Goal: Information Seeking & Learning: Check status

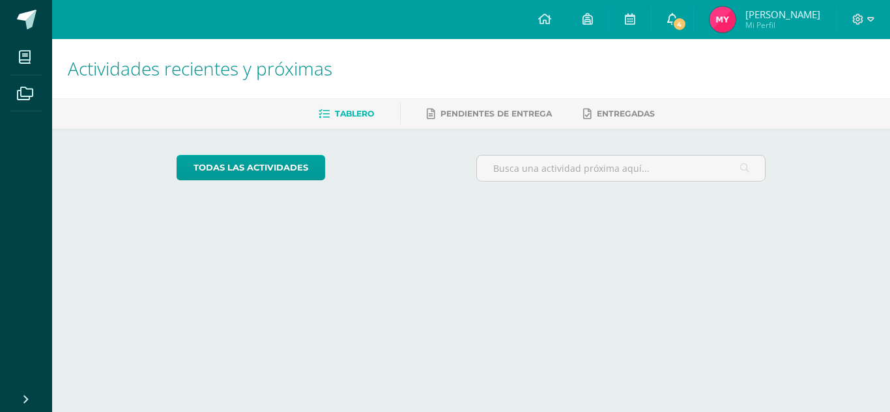
click at [673, 23] on span "4" at bounding box center [679, 24] width 14 height 14
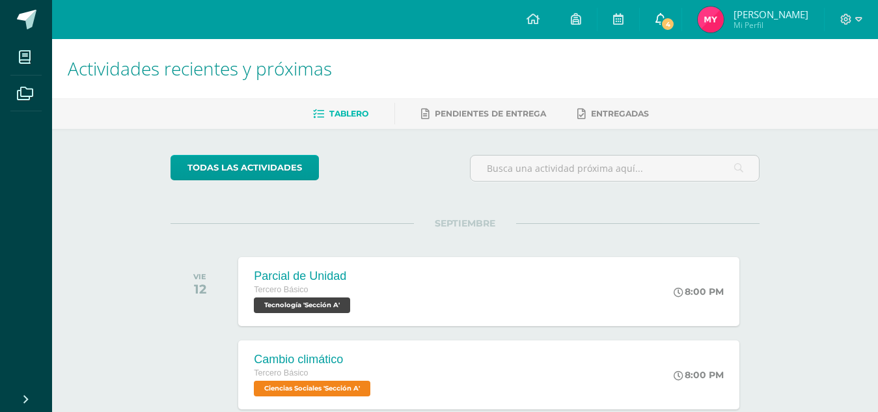
click at [658, 17] on icon at bounding box center [661, 19] width 10 height 12
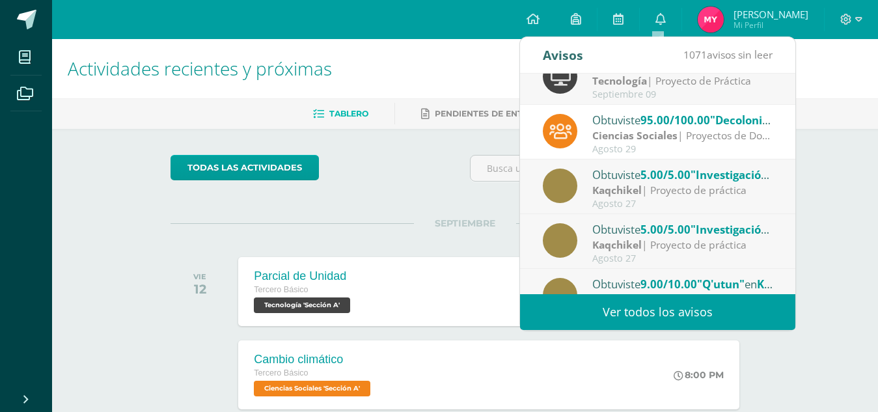
scroll to position [190, 0]
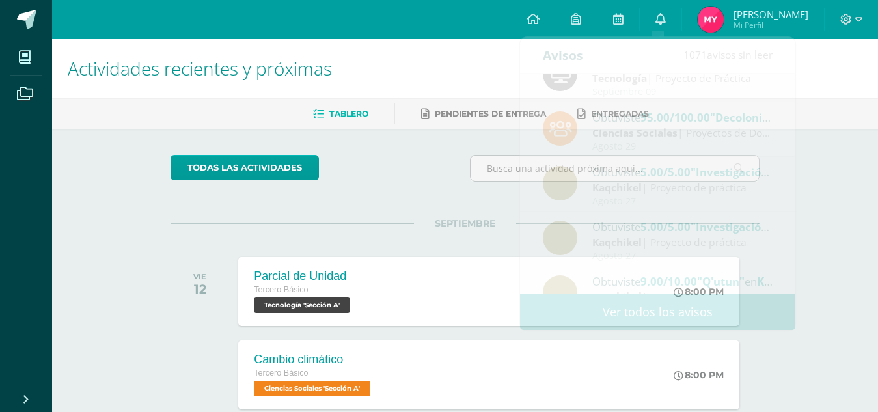
click at [834, 102] on div "Tablero Pendientes de entrega Entregadas" at bounding box center [481, 113] width 858 height 31
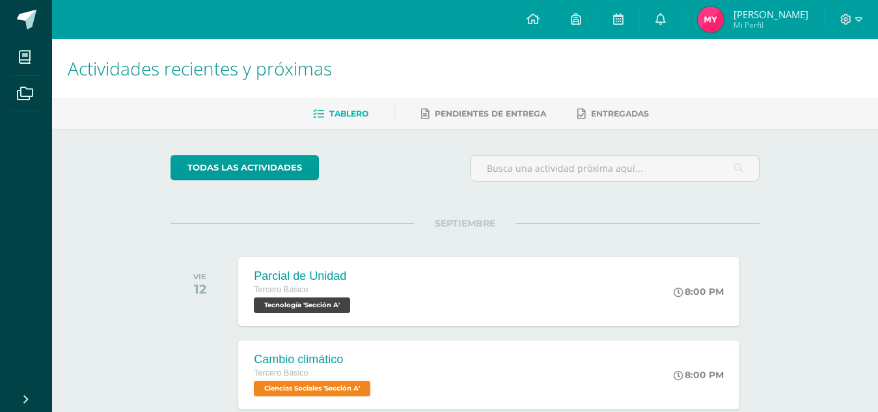
click at [702, 21] on img at bounding box center [711, 20] width 26 height 26
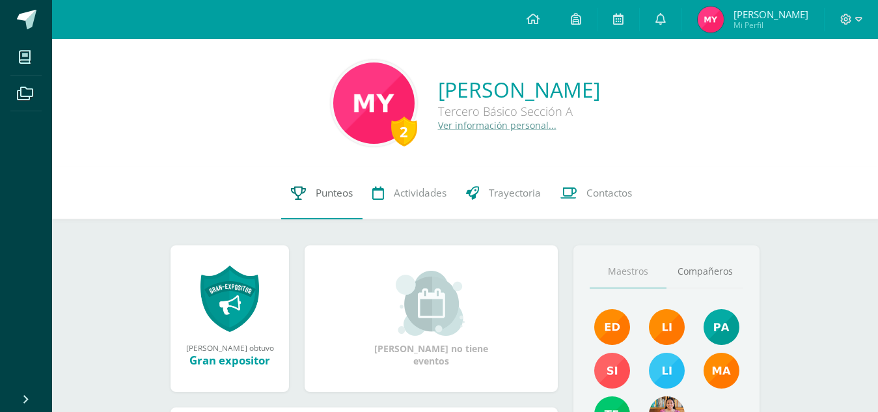
click at [346, 184] on link "Punteos" at bounding box center [321, 193] width 81 height 52
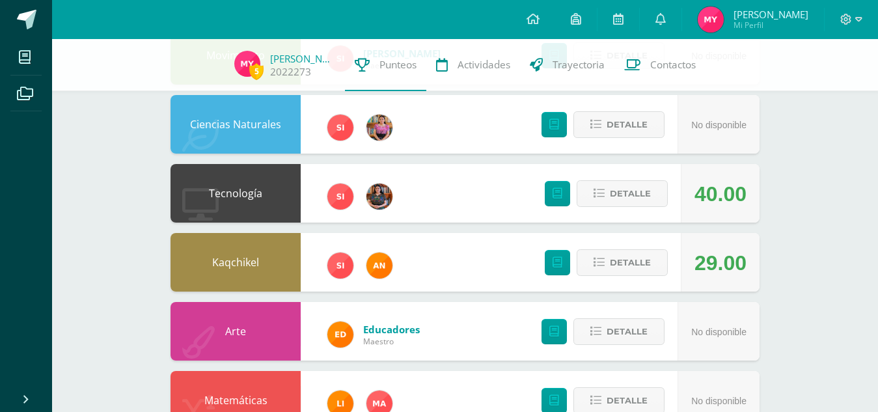
scroll to position [254, 0]
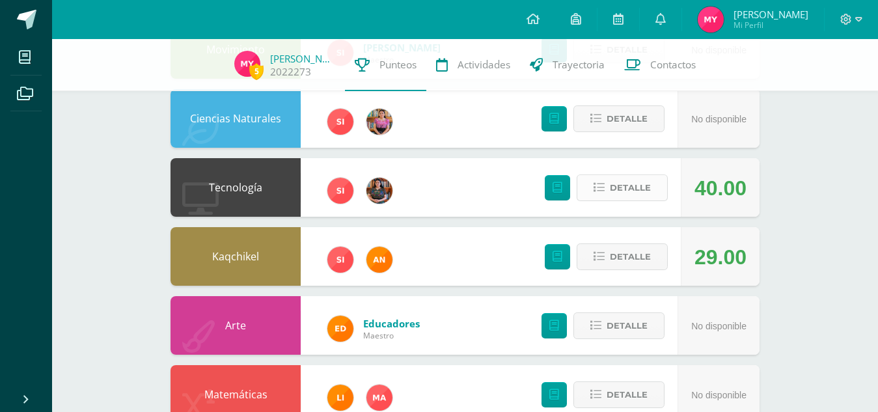
click at [628, 181] on span "Detalle" at bounding box center [630, 188] width 41 height 24
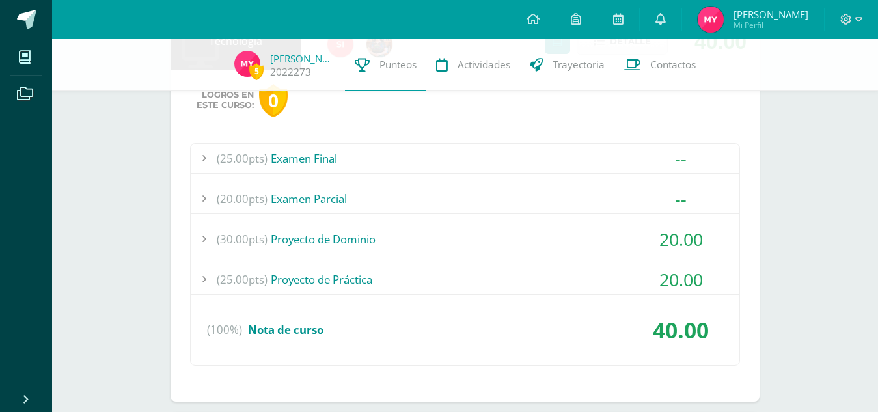
scroll to position [406, 0]
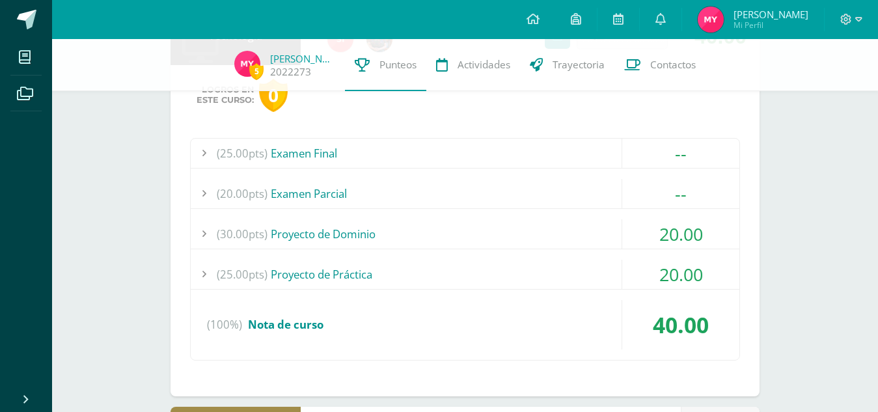
click at [648, 231] on div "20.00" at bounding box center [681, 233] width 117 height 29
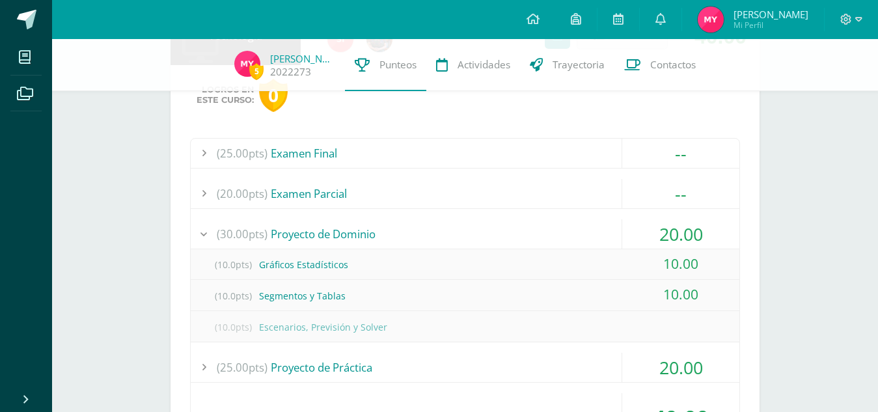
click at [638, 235] on div "20.00" at bounding box center [681, 233] width 117 height 29
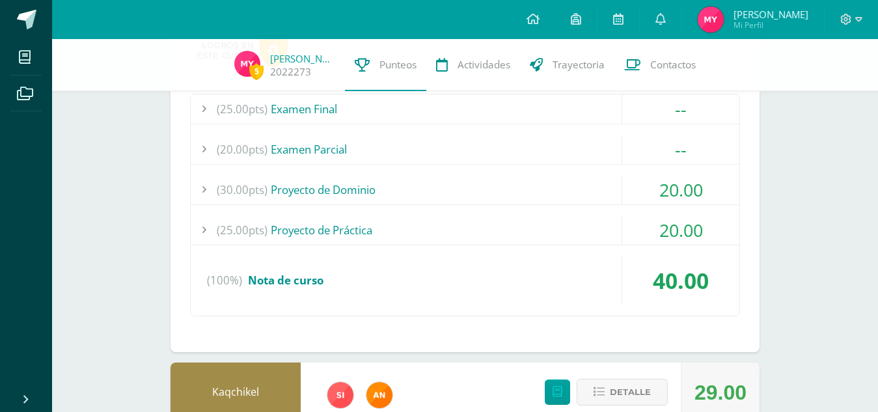
scroll to position [451, 0]
click at [637, 228] on div "20.00" at bounding box center [681, 229] width 117 height 29
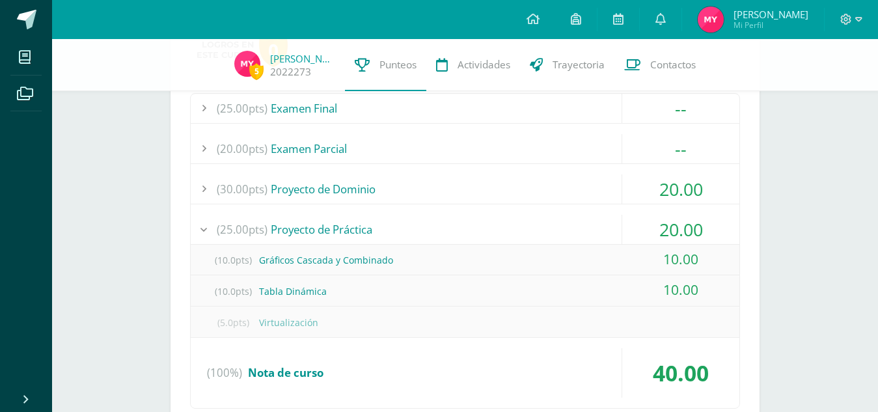
click at [637, 228] on div "20.00" at bounding box center [681, 229] width 117 height 29
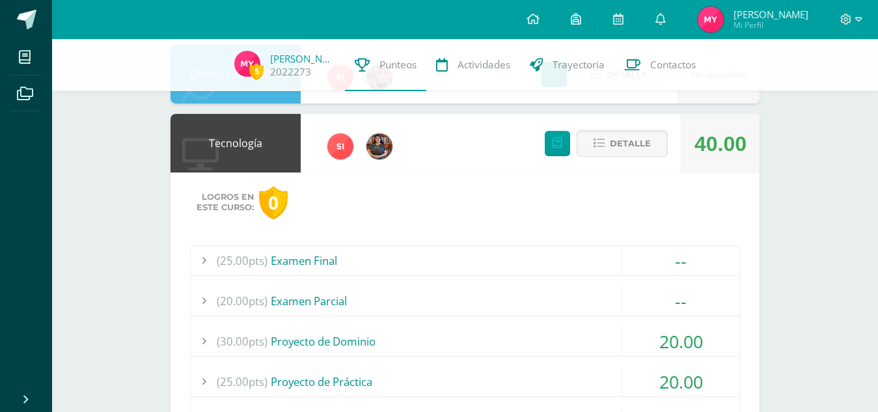
scroll to position [255, 0]
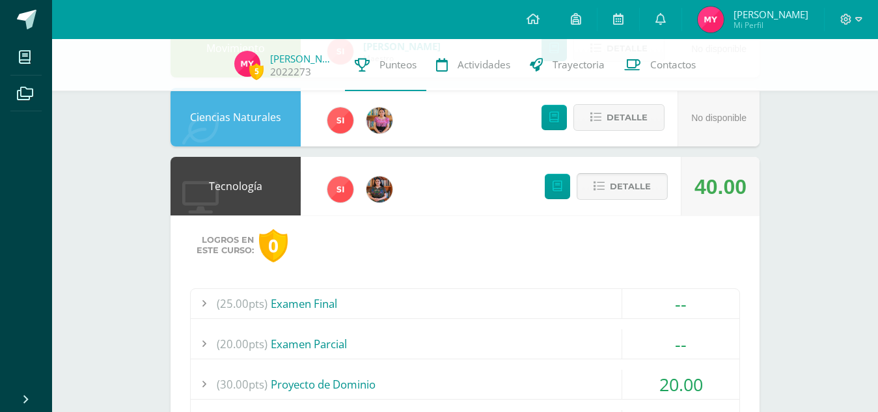
click at [636, 189] on span "Detalle" at bounding box center [630, 187] width 41 height 24
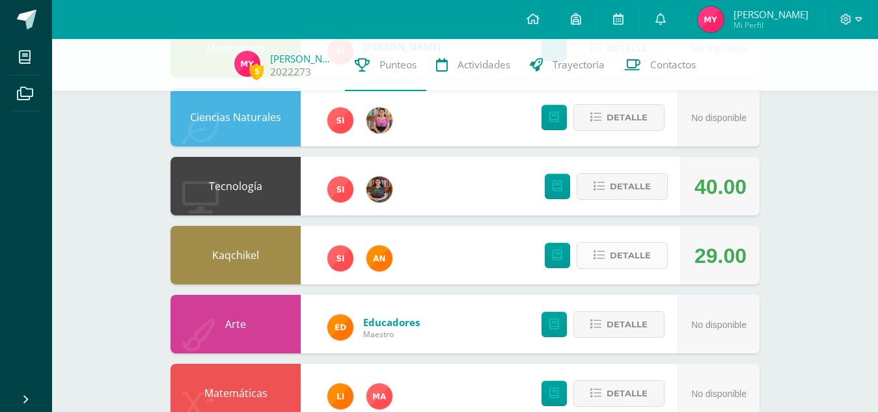
click at [641, 261] on span "Detalle" at bounding box center [630, 256] width 41 height 24
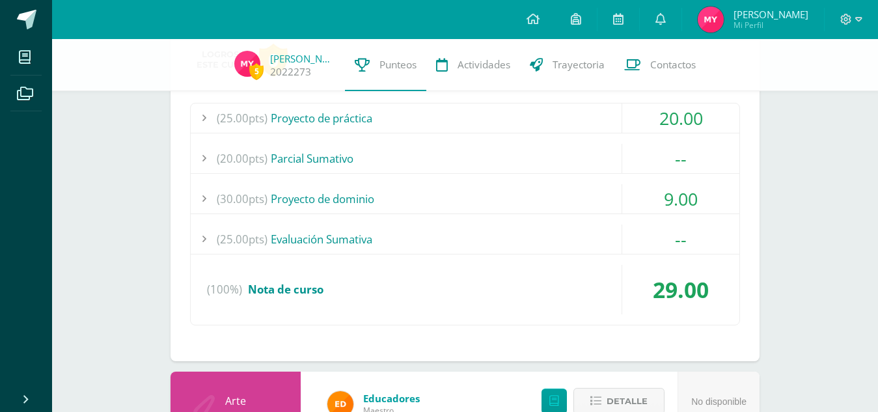
scroll to position [511, 0]
click at [648, 203] on div "9.00" at bounding box center [681, 198] width 117 height 29
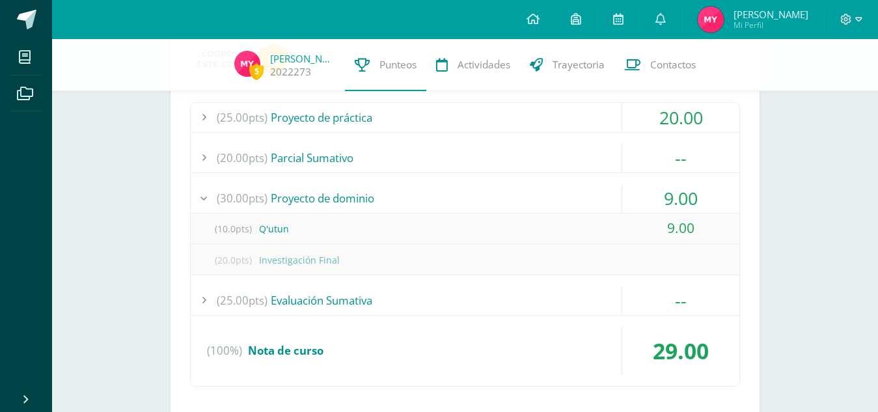
click at [648, 203] on div "9.00" at bounding box center [681, 198] width 117 height 29
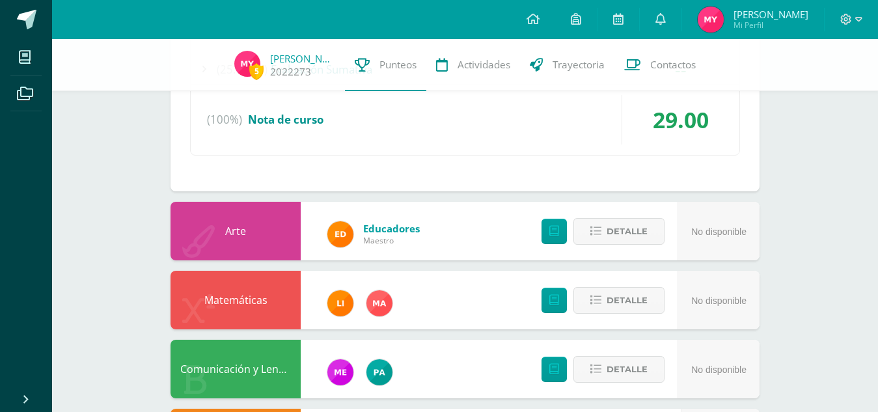
scroll to position [830, 0]
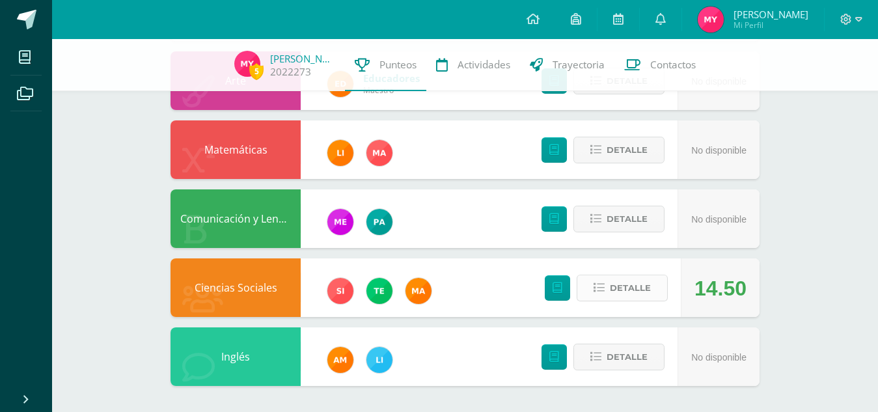
click at [625, 292] on span "Detalle" at bounding box center [630, 288] width 41 height 24
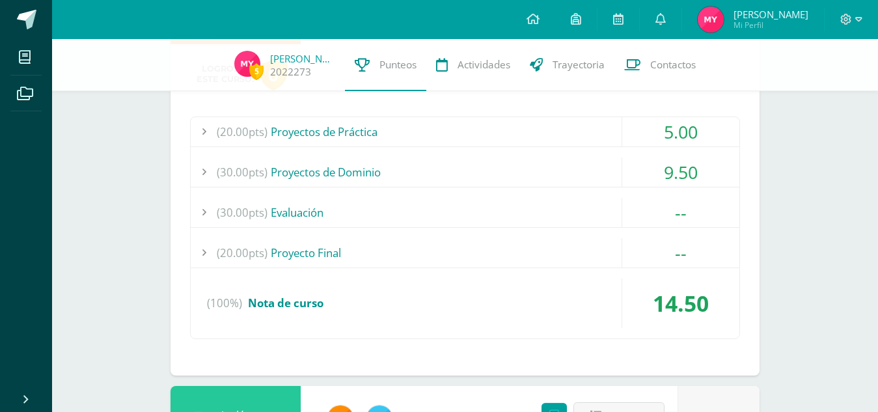
scroll to position [1104, 0]
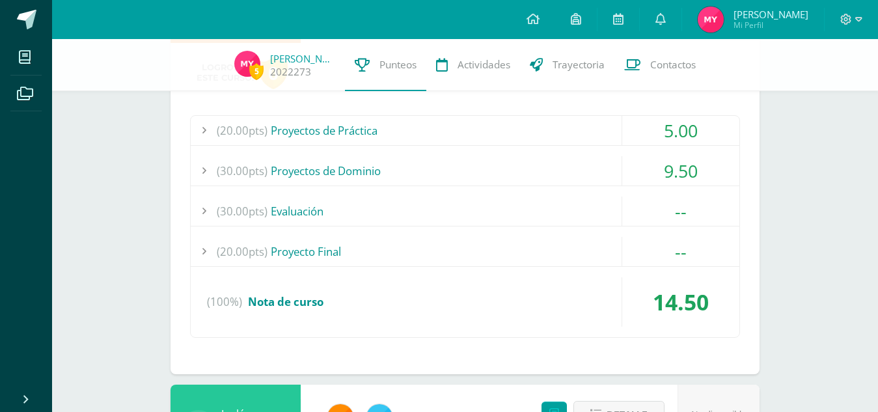
click at [636, 173] on div "9.50" at bounding box center [681, 170] width 117 height 29
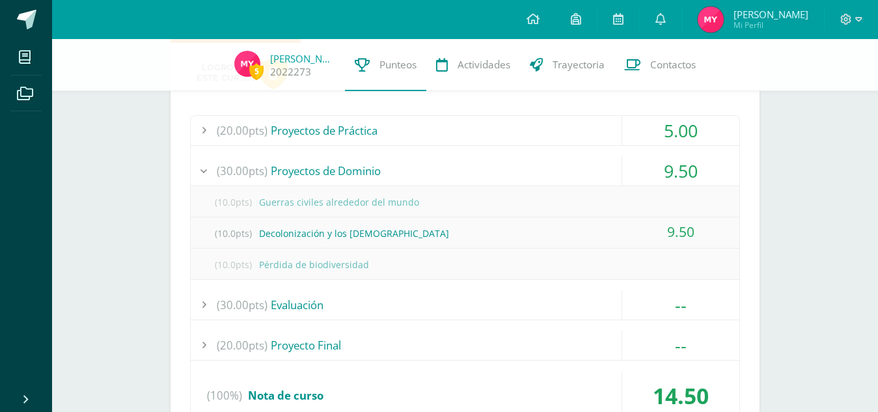
click at [636, 173] on div "9.50" at bounding box center [681, 170] width 117 height 29
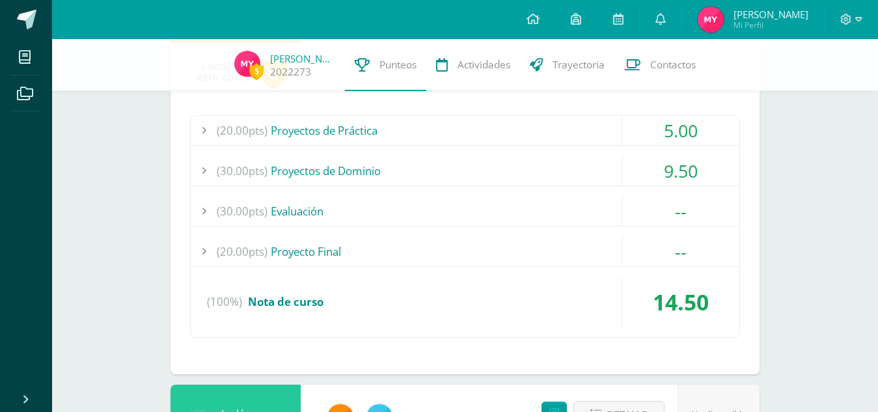
click at [639, 128] on div "5.00" at bounding box center [681, 130] width 117 height 29
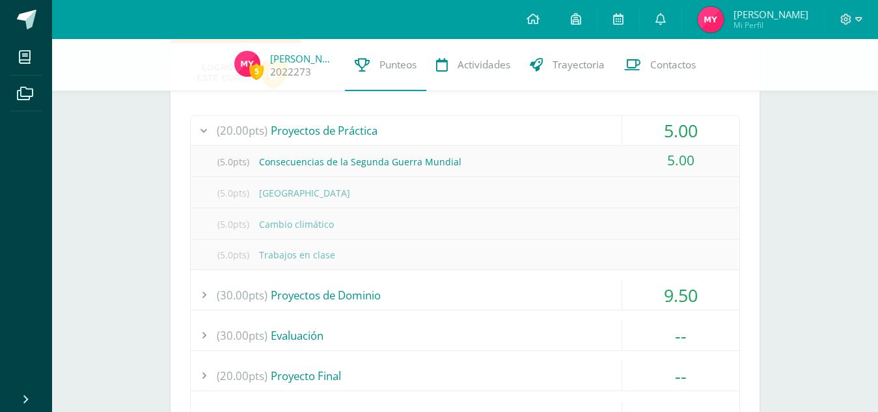
click at [639, 128] on div "5.00" at bounding box center [681, 130] width 117 height 29
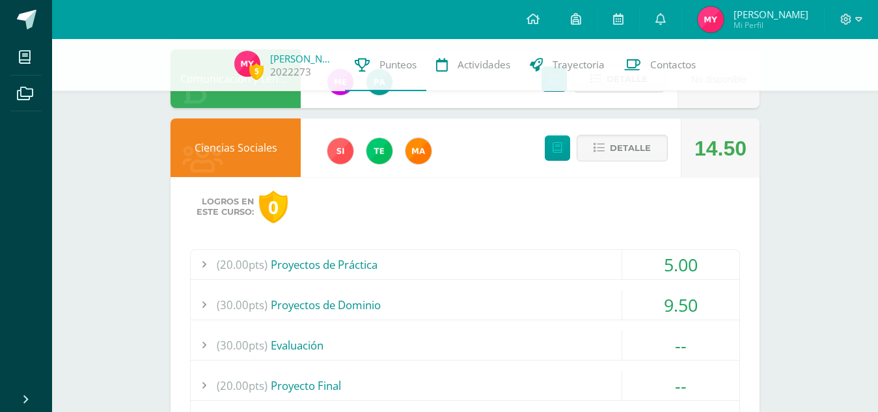
scroll to position [964, 0]
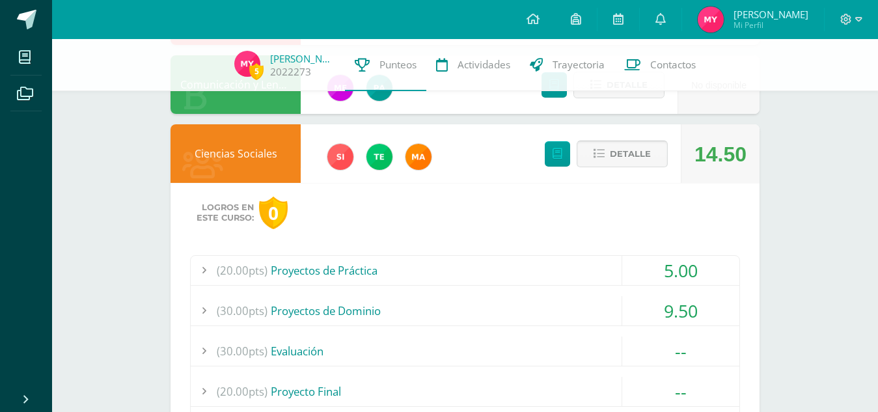
click at [630, 145] on span "Detalle" at bounding box center [630, 154] width 41 height 24
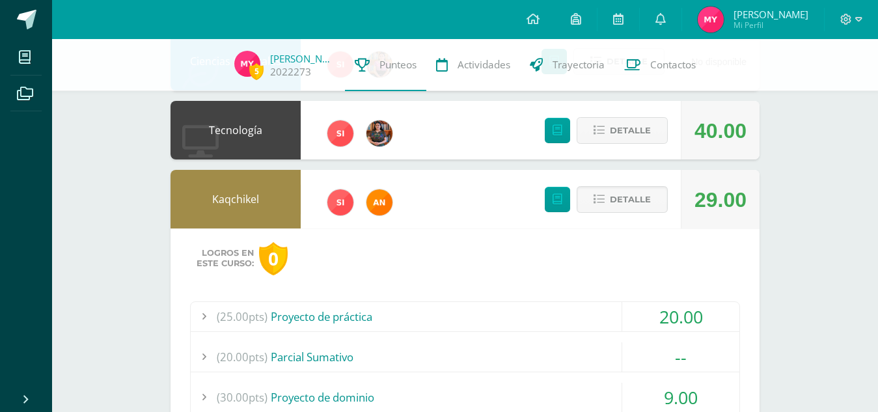
scroll to position [309, 0]
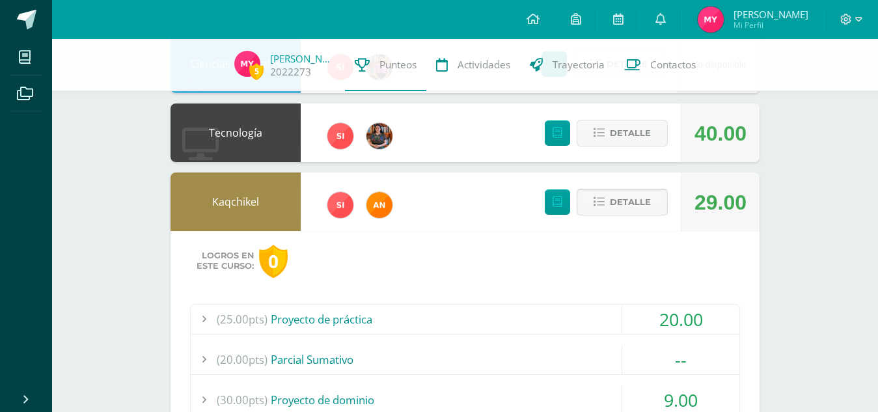
click at [615, 212] on span "Detalle" at bounding box center [630, 202] width 41 height 24
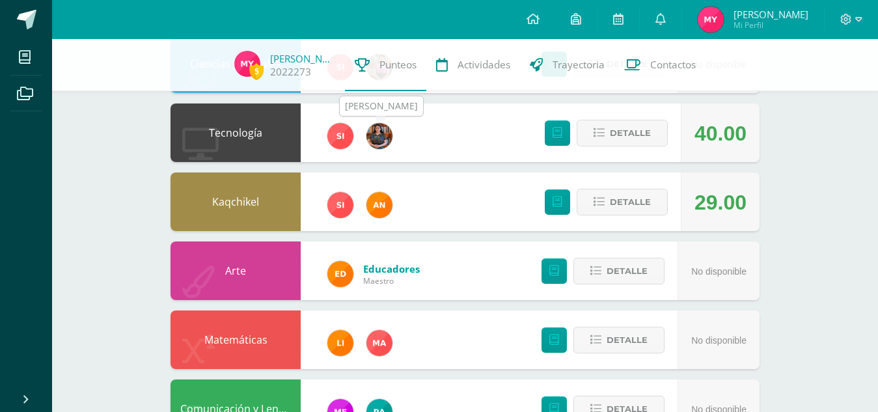
click at [376, 135] on img at bounding box center [380, 136] width 26 height 26
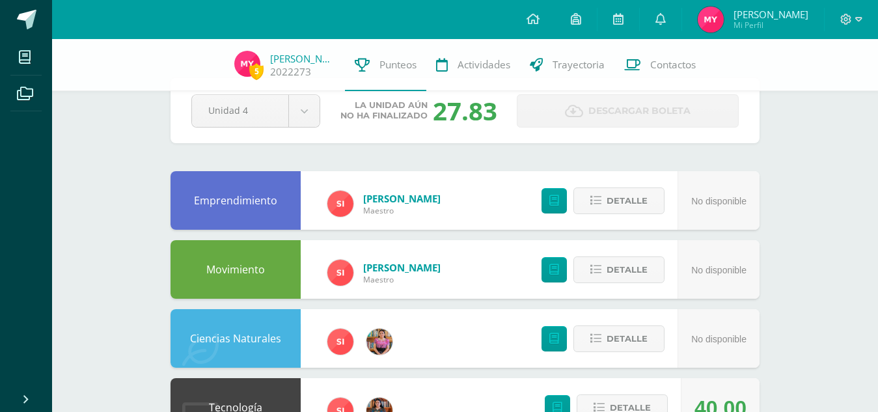
scroll to position [0, 0]
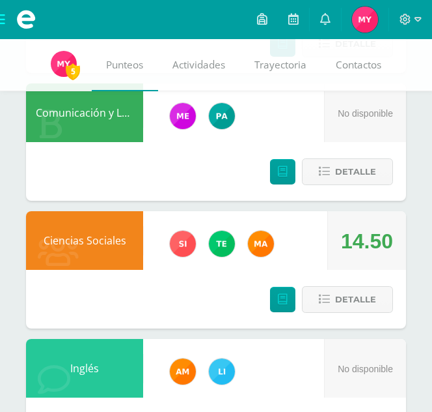
scroll to position [1100, 0]
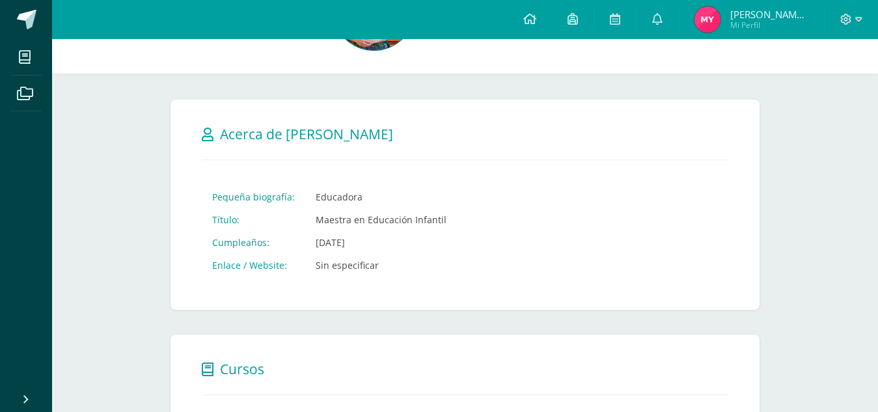
scroll to position [106, 0]
